Goal: Task Accomplishment & Management: Complete application form

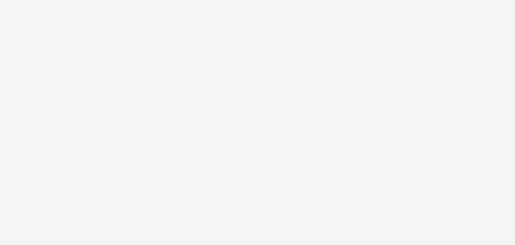
select select "08a58170-7f08-4922-abc8-b2d1eb407230"
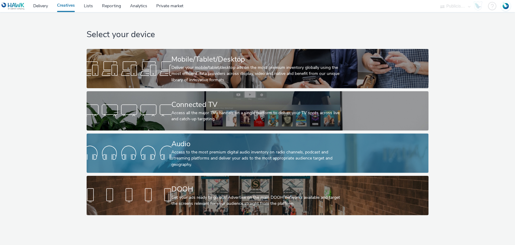
click at [169, 142] on link "Audio Access to the most premium digital audio inventory on radio channels, pod…" at bounding box center [258, 152] width 342 height 39
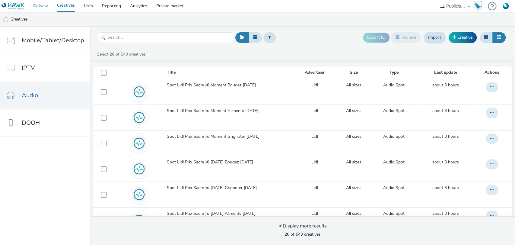
click at [41, 5] on link "Delivery" at bounding box center [41, 6] width 24 height 12
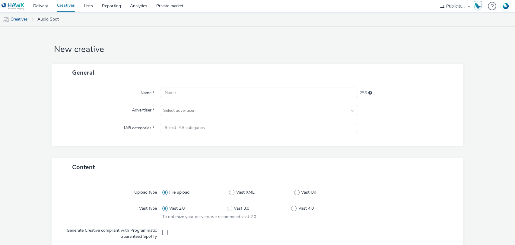
select select "08a58170-7f08-4922-abc8-b2d1eb407230"
click at [182, 108] on div at bounding box center [253, 110] width 181 height 7
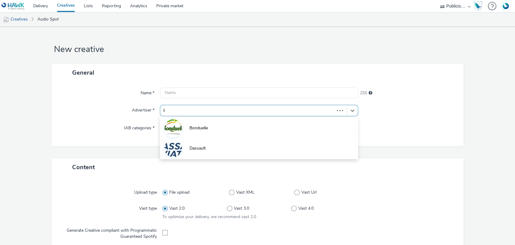
type input "lid"
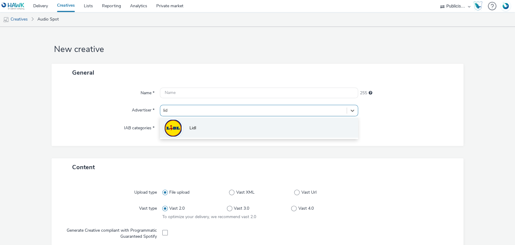
click at [225, 133] on li "Lidl" at bounding box center [259, 127] width 198 height 20
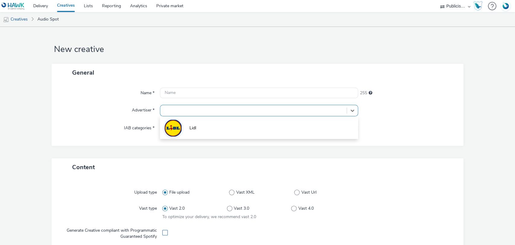
type input "[URL][DOMAIN_NAME]"
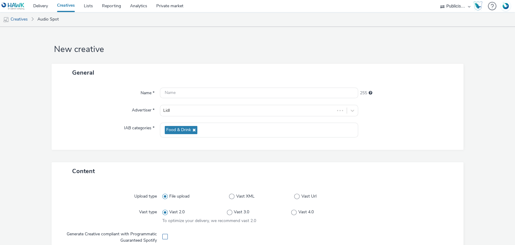
click at [162, 236] on span at bounding box center [164, 235] width 5 height 5
checkbox input "true"
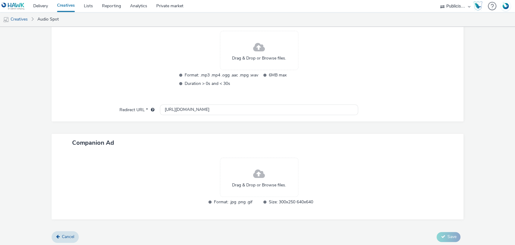
scroll to position [201, 0]
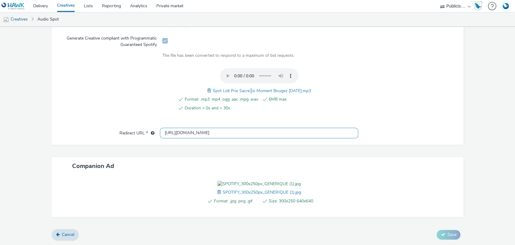
click at [195, 128] on input "[URL][DOMAIN_NAME]" at bounding box center [259, 133] width 198 height 11
paste input "lid"
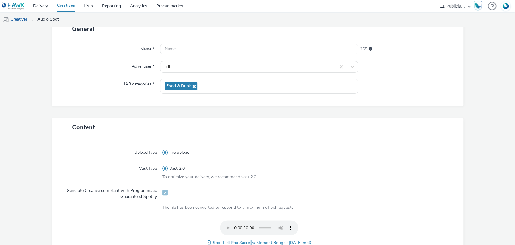
scroll to position [134, 0]
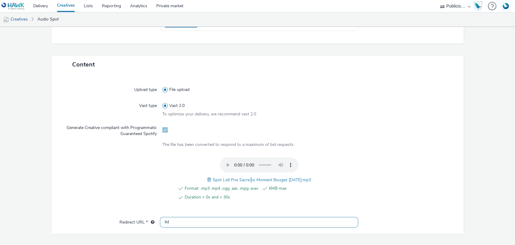
click at [191, 217] on input "lid" at bounding box center [259, 222] width 198 height 11
paste input "[URL][DOMAIN_NAME]"
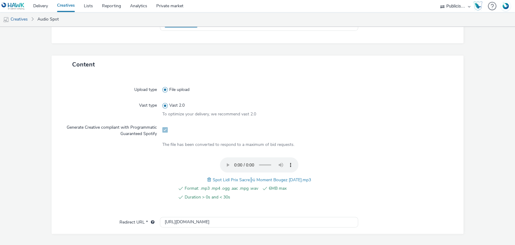
click at [114, 186] on form "New creative General Name * 255 Advertiser * Lidl IAB categories * Food & Drink…" at bounding box center [257, 126] width 515 height 413
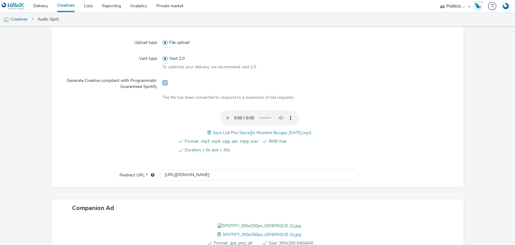
scroll to position [256, 0]
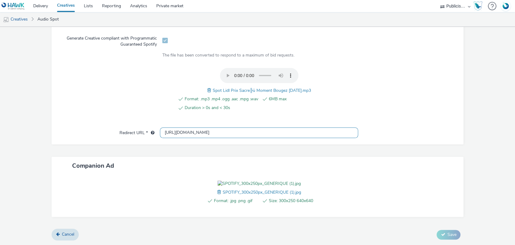
click at [180, 127] on input "[URL][DOMAIN_NAME]" at bounding box center [259, 132] width 198 height 11
type input "[URL][DOMAIN_NAME]"
click at [138, 128] on div "Redirect URL *" at bounding box center [109, 133] width 102 height 11
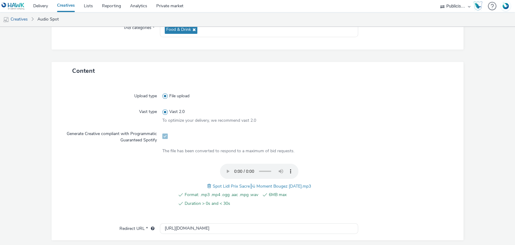
scroll to position [100, 0]
click at [260, 183] on span "Spot Lidl Prix Sacre╠ü Moment Bougez 02-09-25.mp3" at bounding box center [262, 186] width 98 height 6
copy span "Spot Lidl Prix Sacre╠ü Moment Bougez 02-09-25.mp3"
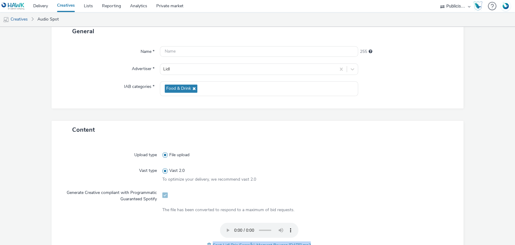
scroll to position [0, 0]
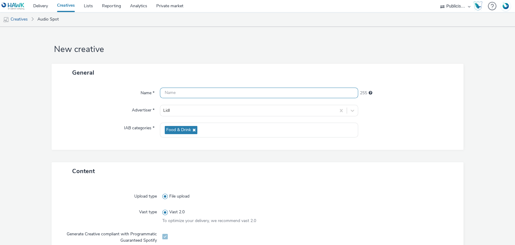
click at [188, 94] on input "text" at bounding box center [259, 92] width 198 height 11
paste input "Spot Lidl Prix Sacre╠ü Moment Bougez 02-09-25.mp3"
type input "Spot Lidl Prix Sacre╠ü Moment Bougez 02-09-25_Spoti"
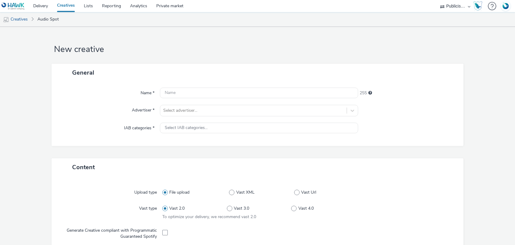
select select "08a58170-7f08-4922-abc8-b2d1eb407230"
click at [174, 108] on div at bounding box center [253, 110] width 181 height 7
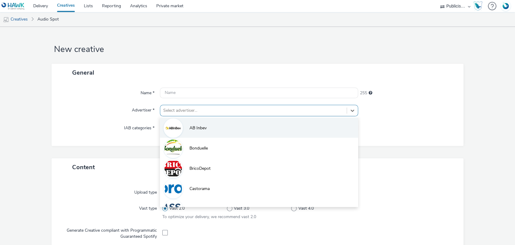
paste input "lid"
type input "lid"
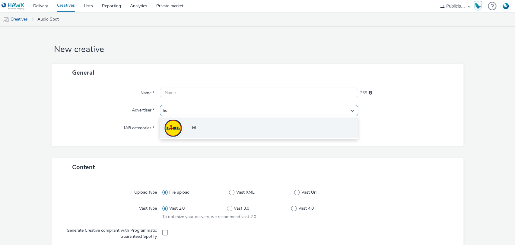
click at [174, 128] on img at bounding box center [172, 127] width 17 height 17
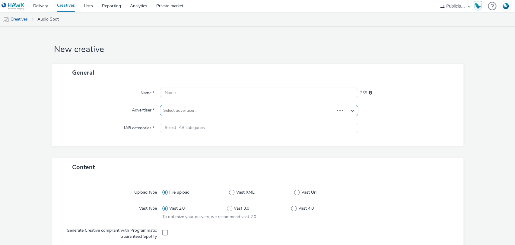
type input "[URL][DOMAIN_NAME]"
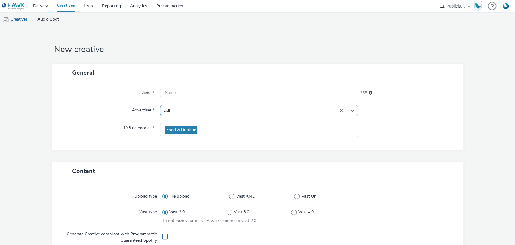
click at [162, 238] on span at bounding box center [164, 235] width 5 height 5
checkbox input "true"
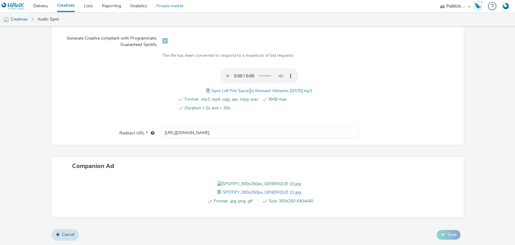
scroll to position [229, 0]
click at [181, 128] on input "[URL][DOMAIN_NAME]" at bounding box center [259, 133] width 198 height 11
paste input "s://[DOMAIN_NAME][URL]"
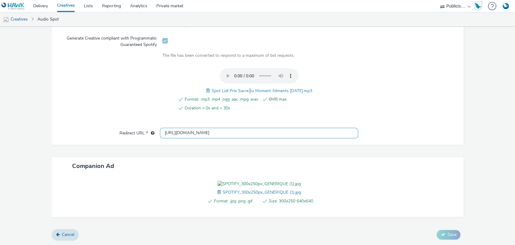
scroll to position [0, 397]
type input "[URL][DOMAIN_NAME]"
click at [247, 88] on span "Spot Lidl Prix Sacre╠ü Moment Aliments 02-09-25.mp3" at bounding box center [261, 91] width 101 height 6
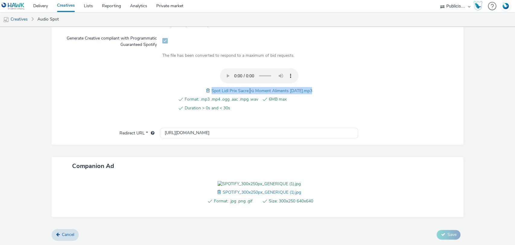
click at [247, 88] on span "Spot Lidl Prix Sacre╠ü Moment Aliments 02-09-25.mp3" at bounding box center [261, 91] width 101 height 6
copy span "Spot Lidl Prix Sacre╠ü Moment Aliments 02-09-25.mp3"
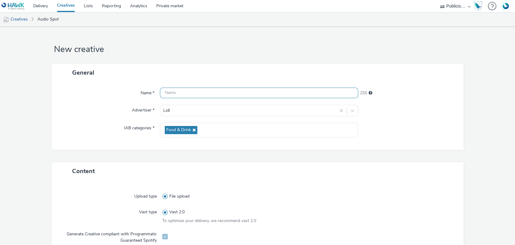
click at [210, 91] on input "text" at bounding box center [259, 92] width 198 height 11
paste input "Spot Lidl Prix Sacre╠ü Moment Aliments 02-09-25.mp3"
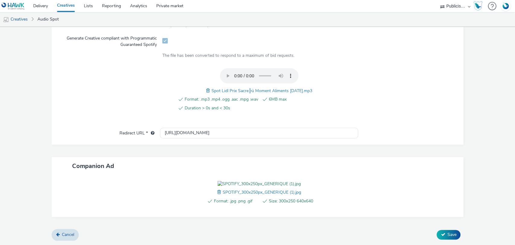
scroll to position [229, 0]
type input "Spot Lidl Prix Sacre╠ü Moment Aliments 02-09-25_Spotify"
click at [450, 235] on span "Save" at bounding box center [451, 234] width 9 height 6
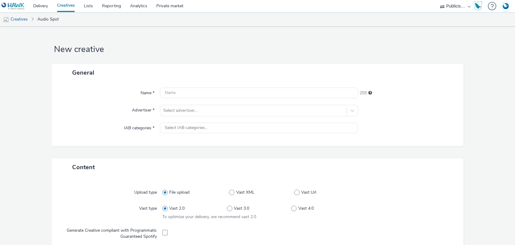
select select "08a58170-7f08-4922-abc8-b2d1eb407230"
click at [189, 112] on div at bounding box center [253, 110] width 181 height 7
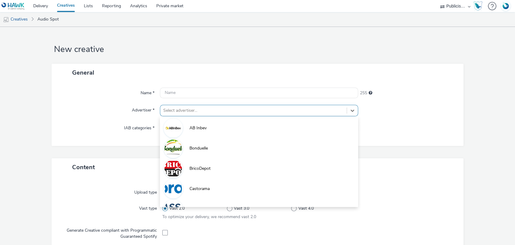
paste input "lid"
type input "lid"
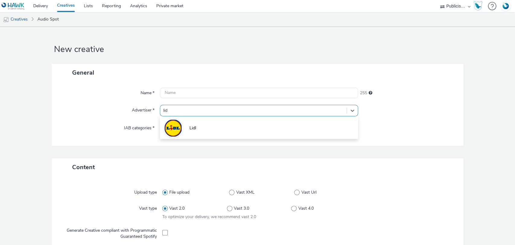
click at [187, 126] on li "Lidl" at bounding box center [259, 127] width 198 height 20
type input "[URL][DOMAIN_NAME]"
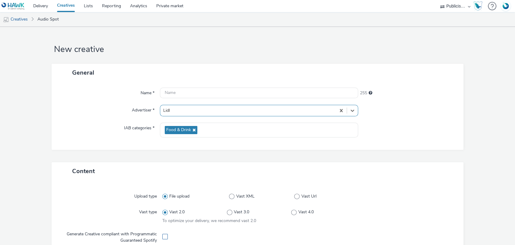
click at [163, 235] on span at bounding box center [164, 235] width 5 height 5
checkbox input "true"
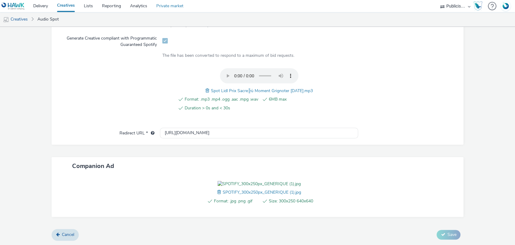
scroll to position [229, 0]
click at [178, 92] on div "Upload type File upload Vast type Vast 2.0 To optimize your delivery, we recomm…" at bounding box center [258, 58] width 400 height 137
click at [179, 128] on input "[URL][DOMAIN_NAME]" at bounding box center [259, 133] width 198 height 11
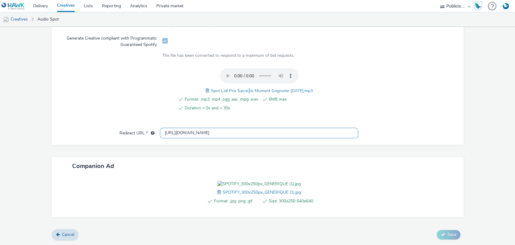
paste input "s://www.lidl.fr/l/catalogue-de-la-semaine/du-11-09-au-17-09-les-promos-de-la-se…"
type input "[URL][DOMAIN_NAME]"
click at [255, 88] on span "Spot Lidl Prix Sacre╠ü Moment Grignoter 02-09-25.mp3" at bounding box center [262, 91] width 102 height 6
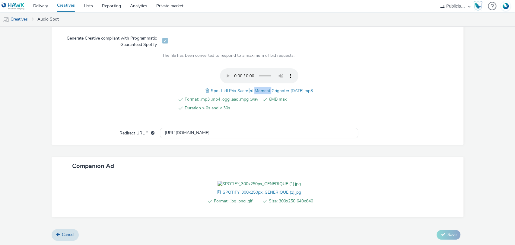
click at [255, 88] on span "Spot Lidl Prix Sacre╠ü Moment Grignoter 02-09-25.mp3" at bounding box center [262, 91] width 102 height 6
copy span "Spot Lidl Prix Sacre╠ü Moment Grignoter 02-09-25.mp3"
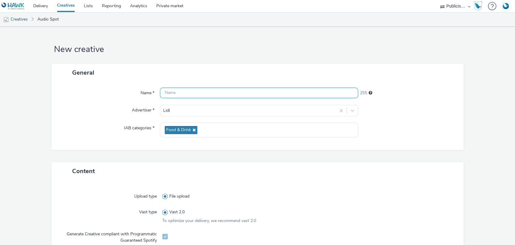
click at [201, 90] on input "text" at bounding box center [259, 92] width 198 height 11
paste input "Spot Lidl Prix Sacre╠ü Moment Grignoter 02-09-25.mp3"
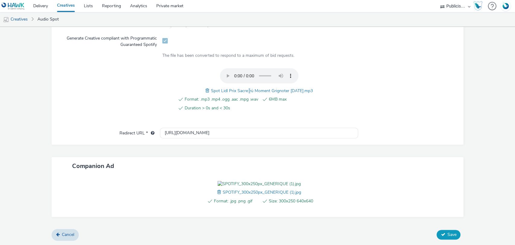
type input "Spot Lidl Prix Sacre╠ü Moment Grignoter 02-09-25_Spotify"
click at [451, 232] on button "Save" at bounding box center [448, 234] width 24 height 10
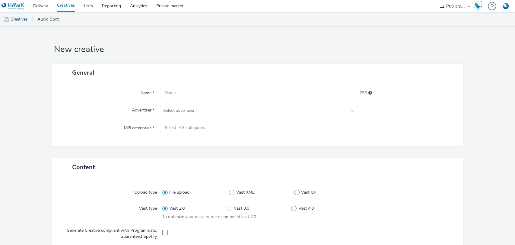
select select "08a58170-7f08-4922-abc8-b2d1eb407230"
click at [179, 115] on div "Select advertiser..." at bounding box center [259, 110] width 198 height 11
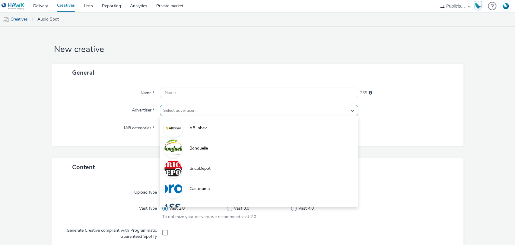
paste input "lid"
type input "lid"
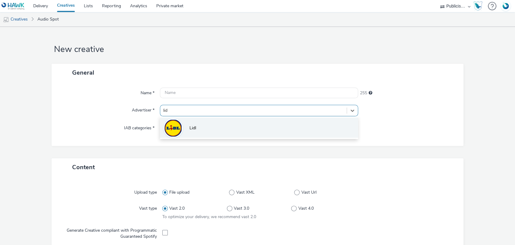
click at [182, 122] on li "Lidl" at bounding box center [259, 127] width 198 height 20
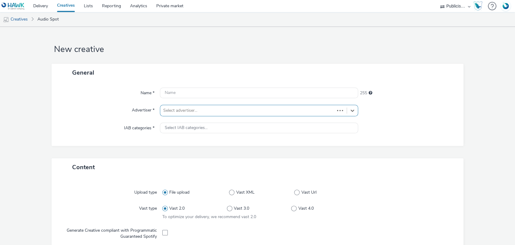
type input "[URL][DOMAIN_NAME]"
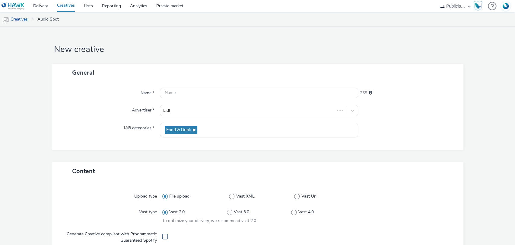
click at [165, 236] on span at bounding box center [164, 235] width 5 height 5
checkbox input "true"
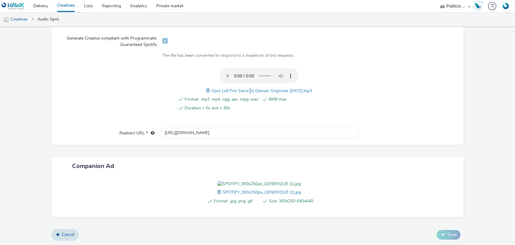
scroll to position [229, 0]
click at [165, 128] on input "[URL][DOMAIN_NAME]" at bounding box center [259, 133] width 198 height 11
paste input "s://[DOMAIN_NAME][URL]"
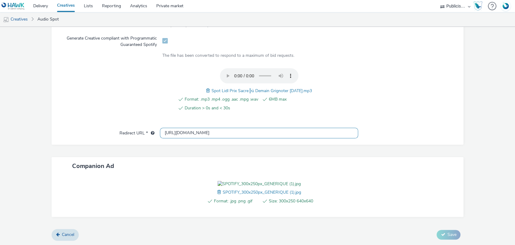
scroll to position [0, 397]
type input "[URL][DOMAIN_NAME]"
click at [246, 88] on span "Spot Lidl Prix Sacre╠ü Demain Grignoter 02-09-25.mp3" at bounding box center [261, 91] width 100 height 6
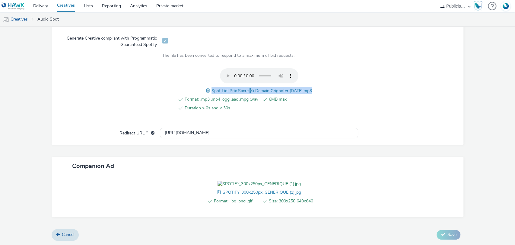
click at [246, 88] on span "Spot Lidl Prix Sacre╠ü Demain Grignoter 02-09-25.mp3" at bounding box center [261, 91] width 100 height 6
copy span "Spot Lidl Prix Sacre╠ü Demain Grignoter 02-09-25.mp3"
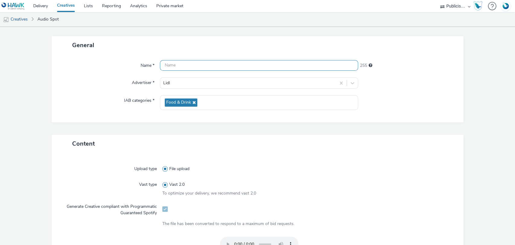
click at [212, 64] on input "text" at bounding box center [259, 65] width 198 height 11
paste input "Spot Lidl Prix Sacre╠ü Demain Grignoter 02-09-25.mp3"
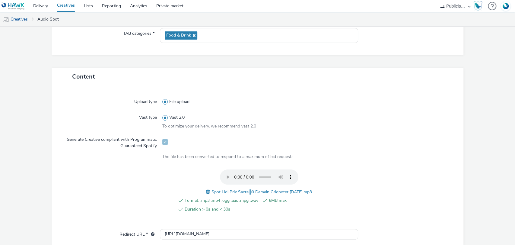
scroll to position [229, 0]
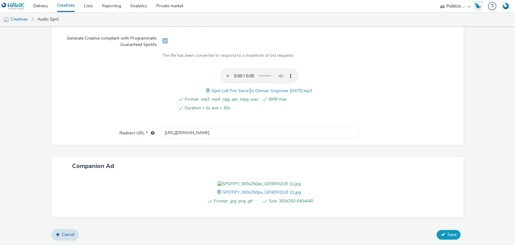
type input "Spot Lidl Prix Sacre╠ü Demain Grignoter 02-09-25_Spotify"
click at [441, 233] on button "Save" at bounding box center [448, 234] width 24 height 10
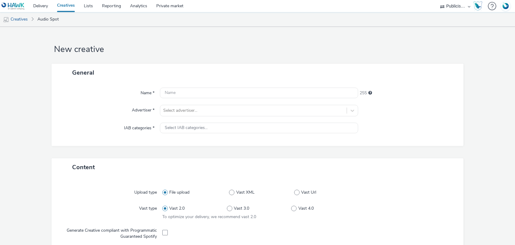
select select "08a58170-7f08-4922-abc8-b2d1eb407230"
click at [205, 109] on div at bounding box center [253, 110] width 181 height 7
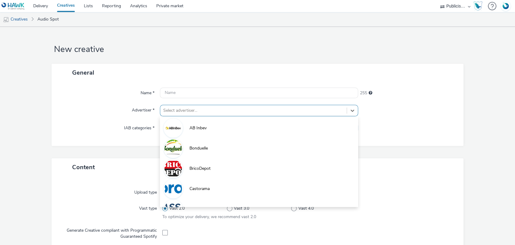
paste input "lid"
type input "lid"
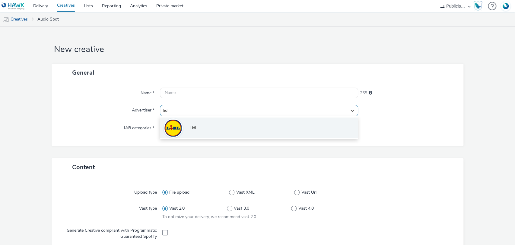
click at [193, 130] on span "Lidl" at bounding box center [192, 128] width 7 height 6
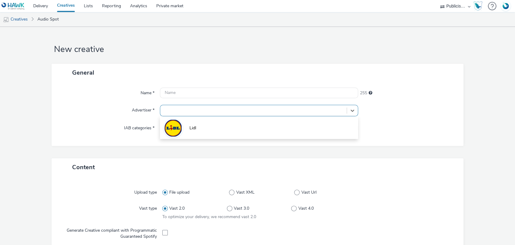
type input "[URL][DOMAIN_NAME]"
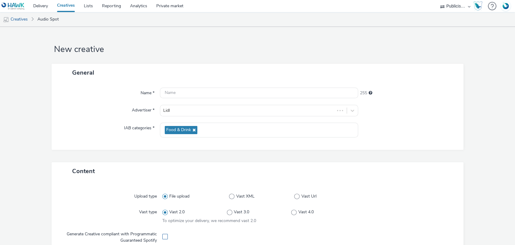
click at [164, 236] on span at bounding box center [164, 235] width 5 height 5
checkbox input "true"
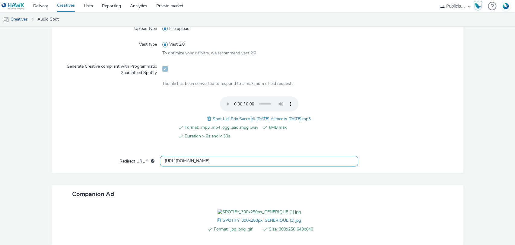
click at [178, 156] on input "[URL][DOMAIN_NAME]" at bounding box center [259, 161] width 198 height 11
paste input "s://[DOMAIN_NAME][URL]"
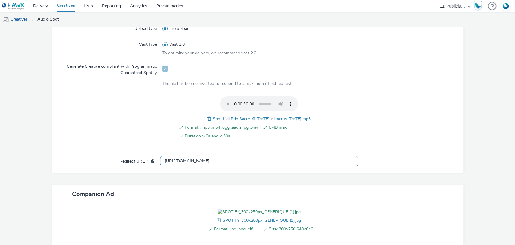
type input "[URL][DOMAIN_NAME]"
click at [222, 116] on span "Spot Lidl Prix Sacre╠ü Demain Aliments 02-09-25.mp3" at bounding box center [262, 119] width 98 height 6
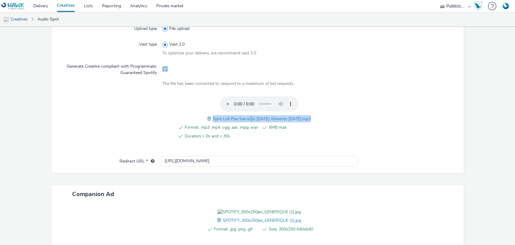
copy span "Spot Lidl Prix Sacre╠ü Demain Aliments 02-09-25.mp3"
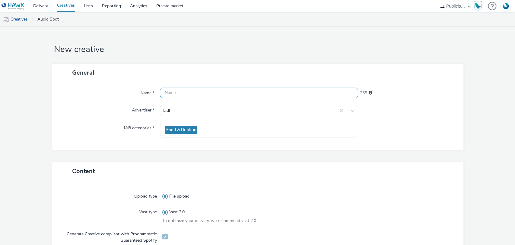
click at [180, 91] on input "text" at bounding box center [259, 92] width 198 height 11
paste input "Spot Lidl Prix Sacre╠ü Demain Aliments 02-09-25.mp3"
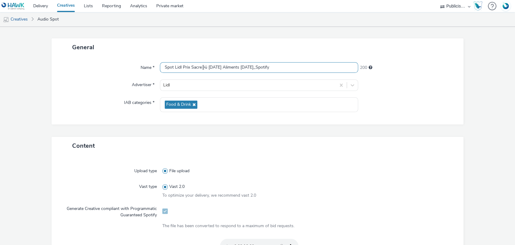
scroll to position [229, 0]
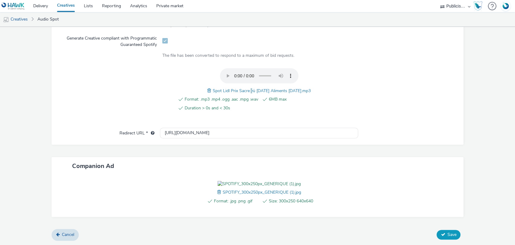
type input "Spot Lidl Prix Sacre╠ü Demain Aliments 02-09-25_Spotify"
click at [436, 233] on button "Save" at bounding box center [448, 234] width 24 height 10
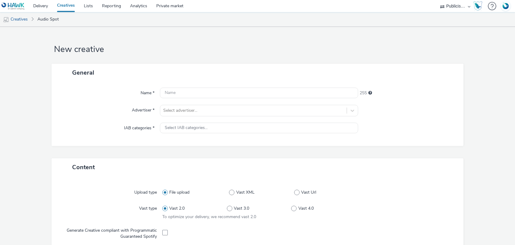
select select "08a58170-7f08-4922-abc8-b2d1eb407230"
click at [203, 114] on div at bounding box center [253, 110] width 181 height 7
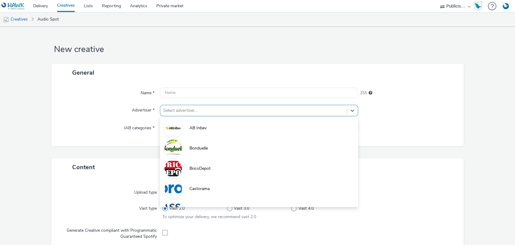
paste input "lid"
type input "lid"
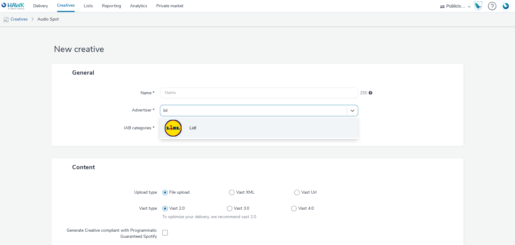
click at [191, 133] on li "Lidl" at bounding box center [259, 127] width 198 height 20
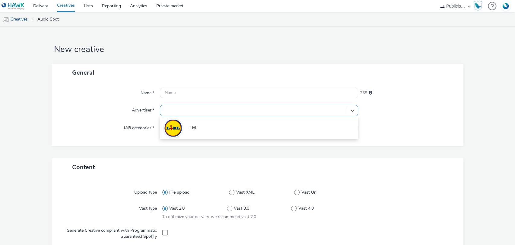
type input "[URL][DOMAIN_NAME]"
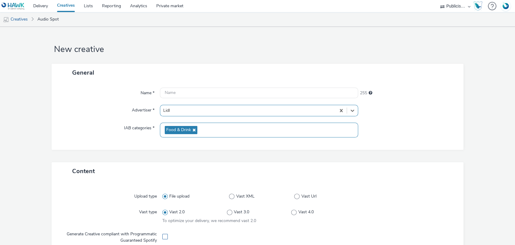
click at [162, 236] on span at bounding box center [164, 235] width 5 height 5
checkbox input "true"
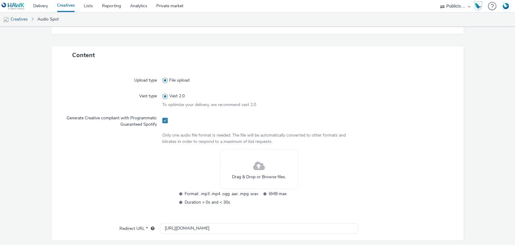
scroll to position [201, 0]
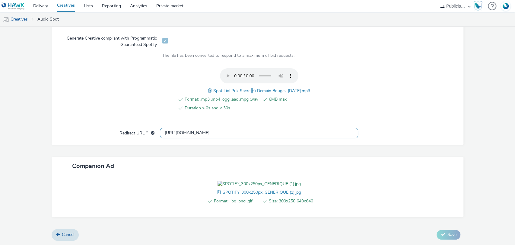
click at [175, 128] on input "[URL][DOMAIN_NAME]" at bounding box center [259, 133] width 198 height 11
paste input "s://[DOMAIN_NAME][URL]"
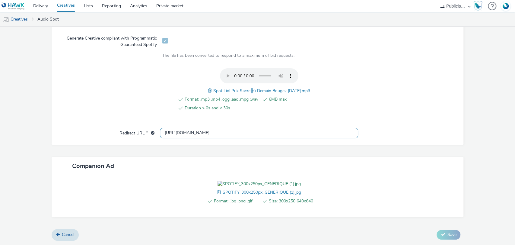
type input "[URL][DOMAIN_NAME]"
click at [231, 88] on span "Spot Lidl Prix Sacre╠ü Demain Bougez [DATE].mp3" at bounding box center [261, 91] width 97 height 6
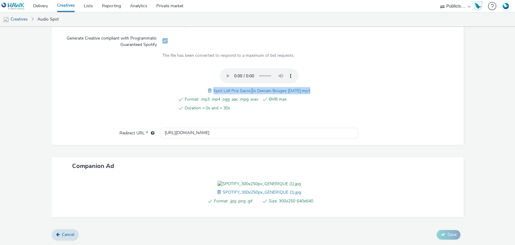
copy span "Spot Lidl Prix Sacre╠ü Demain Bougez [DATE].mp3"
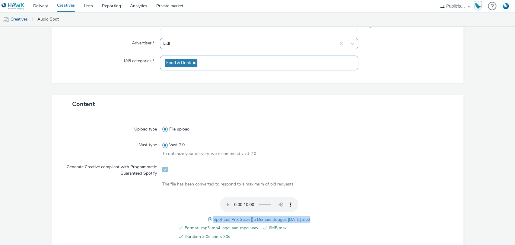
scroll to position [33, 0]
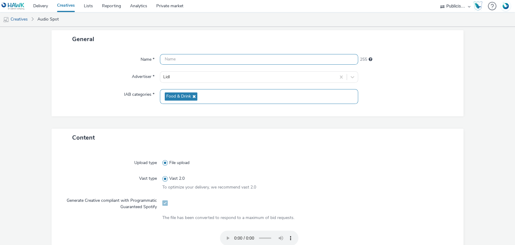
click at [175, 57] on input "text" at bounding box center [259, 59] width 198 height 11
paste input "Spot Lidl Prix Sacre╠ü Demain Bougez [DATE].mp3"
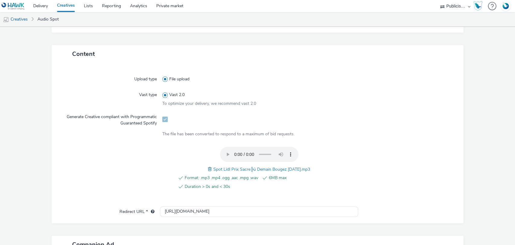
scroll to position [229, 0]
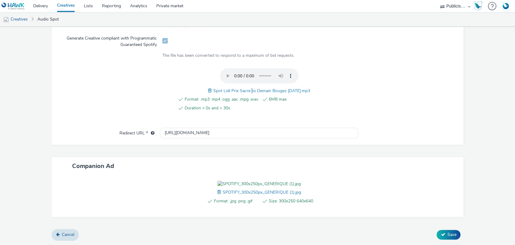
type input "Spot Lidl Prix Sacre╠ü Demain Bougez [DATE]_Spotfy"
drag, startPoint x: 443, startPoint y: 241, endPoint x: 443, endPoint y: 236, distance: 4.5
click at [443, 239] on form "New creative General Name * Spot Lidl Prix Sacre╠ü Demain Bougez [DATE]_Spotfy …" at bounding box center [257, 37] width 515 height 413
click at [447, 236] on span "Save" at bounding box center [451, 234] width 9 height 6
